Goal: Transaction & Acquisition: Book appointment/travel/reservation

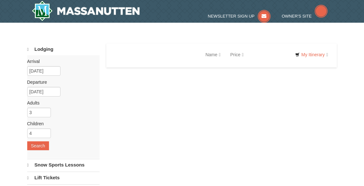
select select "10"
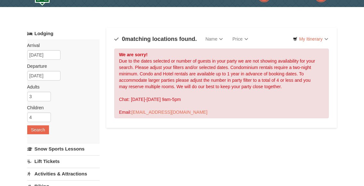
scroll to position [16, 0]
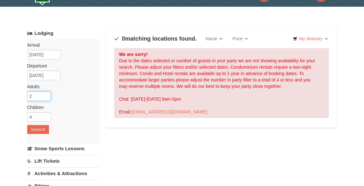
type input "2"
click at [46, 97] on input "2" at bounding box center [39, 97] width 24 height 10
click at [41, 128] on button "Search" at bounding box center [38, 129] width 22 height 9
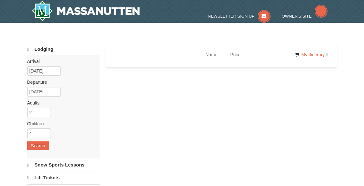
select select "10"
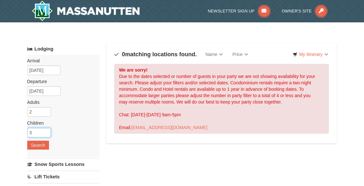
click at [45, 133] on input "3" at bounding box center [39, 133] width 24 height 10
type input "2"
click at [45, 133] on input "2" at bounding box center [39, 133] width 24 height 10
click at [44, 145] on button "Search" at bounding box center [38, 145] width 22 height 9
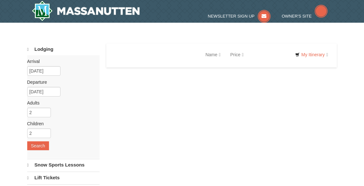
select select "10"
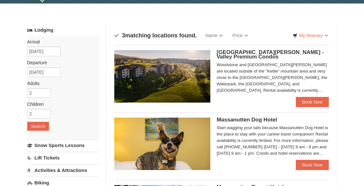
scroll to position [19, 0]
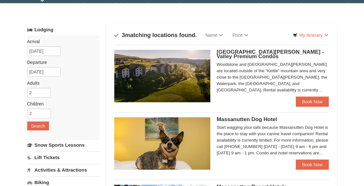
click at [243, 55] on span "[GEOGRAPHIC_DATA][PERSON_NAME] - Valley Premium Condos" at bounding box center [270, 54] width 107 height 11
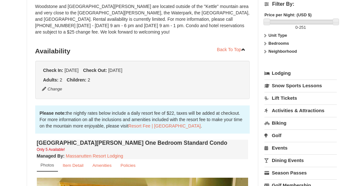
scroll to position [32, 0]
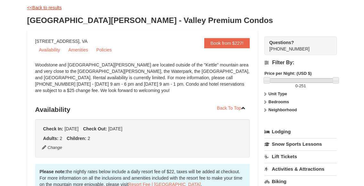
click at [48, 7] on link "<<Back to results" at bounding box center [44, 7] width 35 height 5
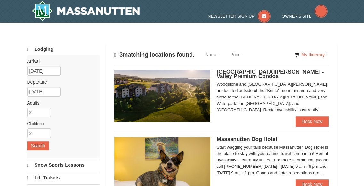
scroll to position [20, 0]
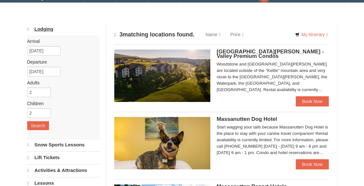
select select "10"
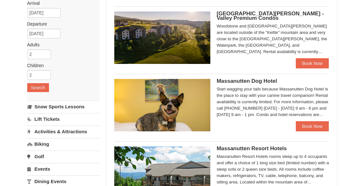
scroll to position [115, 0]
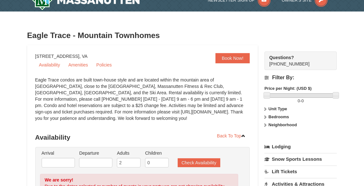
click at [93, 106] on div "Eagle Trace condos are built town-house style and are located within the mounta…" at bounding box center [142, 102] width 215 height 51
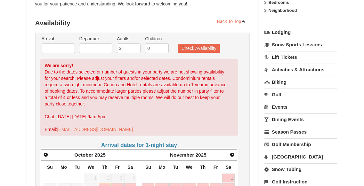
scroll to position [124, 0]
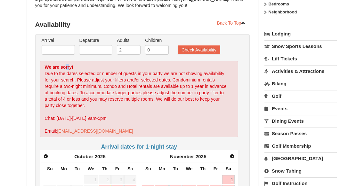
drag, startPoint x: 65, startPoint y: 70, endPoint x: 69, endPoint y: 65, distance: 6.0
click at [69, 65] on div "We are sorry! Due to the dates selected or number of guests in your party we ar…" at bounding box center [139, 99] width 199 height 76
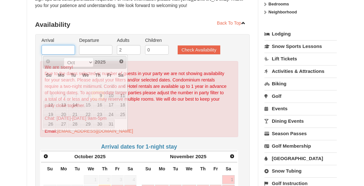
click at [66, 51] on input "text" at bounding box center [58, 50] width 33 height 10
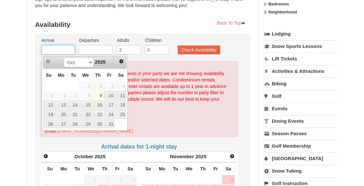
click at [68, 51] on input "text" at bounding box center [58, 50] width 33 height 10
click at [94, 22] on h3 "Availability" at bounding box center [142, 24] width 215 height 13
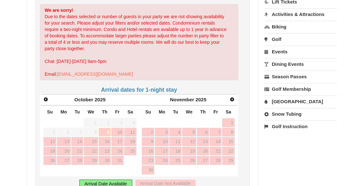
scroll to position [0, 0]
